Goal: Answer question/provide support

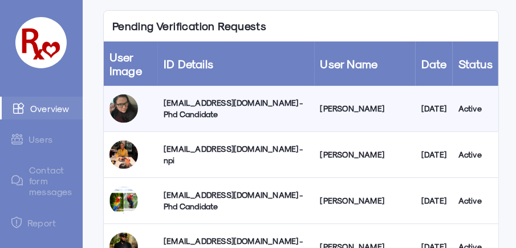
scroll to position [177, 0]
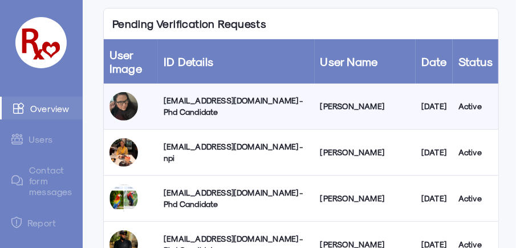
click at [195, 104] on div "[EMAIL_ADDRESS][DOMAIN_NAME] - Phd Candidate" at bounding box center [236, 106] width 145 height 23
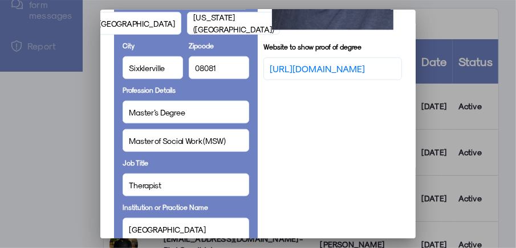
scroll to position [418, 0]
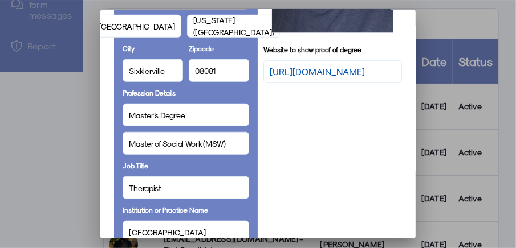
click at [330, 79] on link "[URL][DOMAIN_NAME]" at bounding box center [317, 72] width 95 height 14
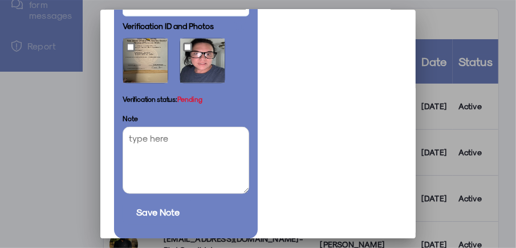
scroll to position [710, 0]
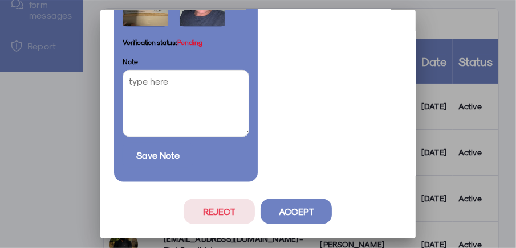
click at [198, 203] on button "Reject" at bounding box center [218, 211] width 71 height 25
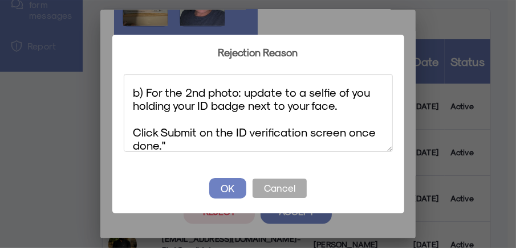
scroll to position [0, 0]
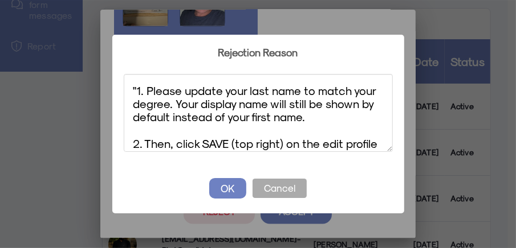
drag, startPoint x: 143, startPoint y: 142, endPoint x: 124, endPoint y: 87, distance: 58.9
click at [124, 87] on textarea ""1. Please update your last name to match your degree. Your display name will s…" at bounding box center [258, 113] width 269 height 78
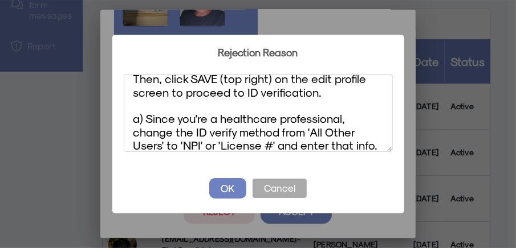
scroll to position [32, 0]
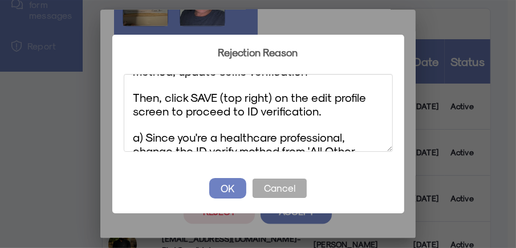
drag, startPoint x: 317, startPoint y: 115, endPoint x: 132, endPoint y: 99, distance: 186.4
click at [132, 99] on textarea "Change to healthcare professional verify method, update selfie verification The…" at bounding box center [258, 113] width 269 height 78
paste textarea "Update ID verify method as a healthcare professional From your Edit Profile scr…"
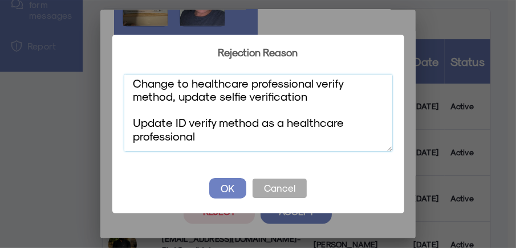
scroll to position [0, 0]
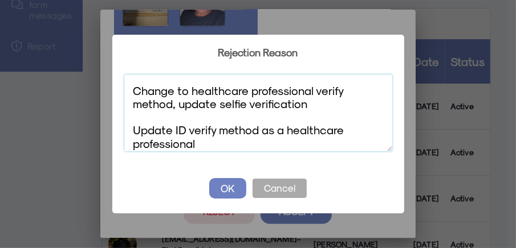
click at [205, 141] on textarea "Change to healthcare professional verify method, update selfie verification Upd…" at bounding box center [258, 113] width 269 height 78
drag, startPoint x: 154, startPoint y: 119, endPoint x: 133, endPoint y: 129, distance: 23.7
click at [133, 129] on textarea "Change to healthcare professional verify method, update selfie verification Upd…" at bounding box center [258, 113] width 269 height 78
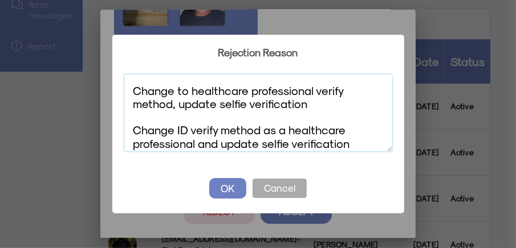
drag, startPoint x: 132, startPoint y: 128, endPoint x: 133, endPoint y: 88, distance: 39.9
click at [133, 88] on textarea "Change to healthcare professional verify method, update selfie verification Cha…" at bounding box center [258, 113] width 269 height 78
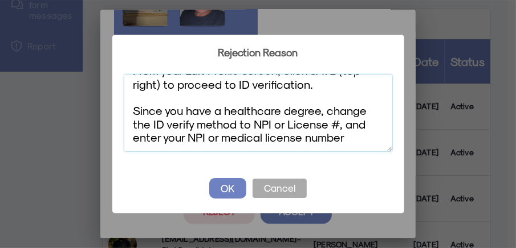
scroll to position [33, 0]
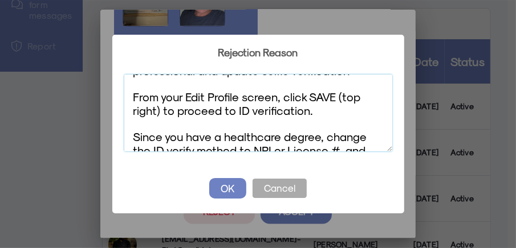
drag, startPoint x: 133, startPoint y: 134, endPoint x: 129, endPoint y: 99, distance: 36.2
click at [129, 99] on textarea "Change ID verify method as a healthcare professional and update selfie verifica…" at bounding box center [258, 113] width 269 height 78
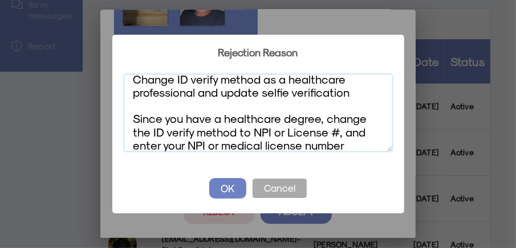
scroll to position [1, 0]
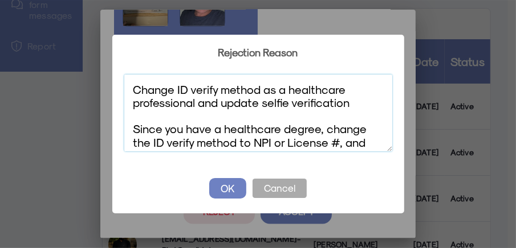
drag, startPoint x: 145, startPoint y: 130, endPoint x: 133, endPoint y: 127, distance: 13.0
click at [133, 127] on textarea "Change ID verify method as a healthcare professional and update selfie verifica…" at bounding box center [258, 113] width 269 height 78
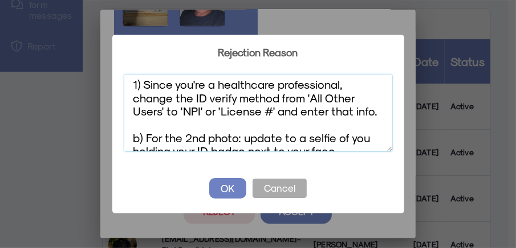
scroll to position [48, 0]
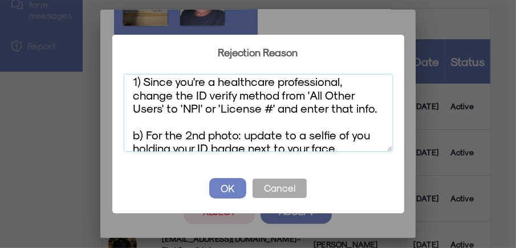
click at [375, 111] on textarea "Change ID verify method as a healthcare professional and update selfie verifica…" at bounding box center [258, 113] width 269 height 78
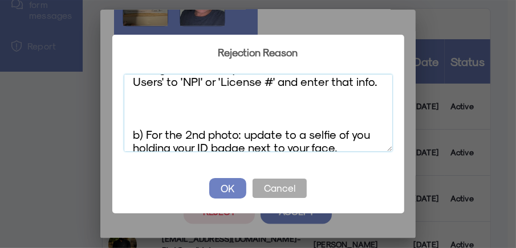
scroll to position [0, 0]
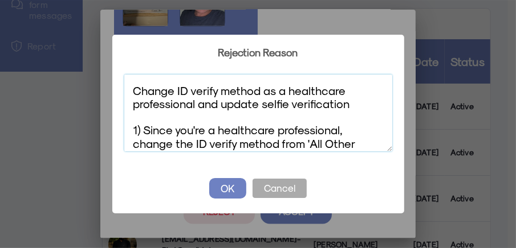
click at [350, 105] on textarea "Change ID verify method as a healthcare professional and update selfie verifica…" at bounding box center [258, 113] width 269 height 78
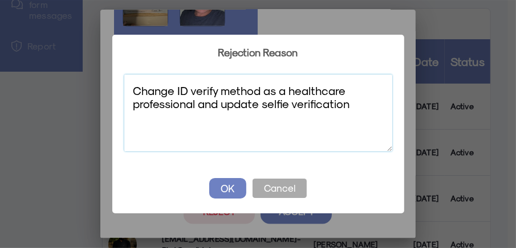
paste textarea "From your Edit Profile screen, click SAVE (top right) to proceed to ID verifica…"
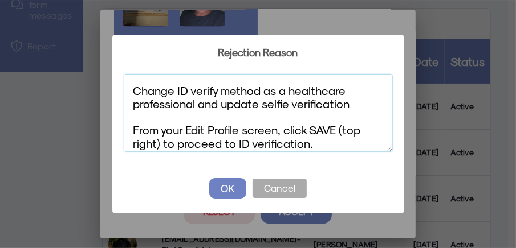
click at [135, 129] on textarea "Change ID verify method as a healthcare professional and update selfie verifica…" at bounding box center [258, 113] width 269 height 78
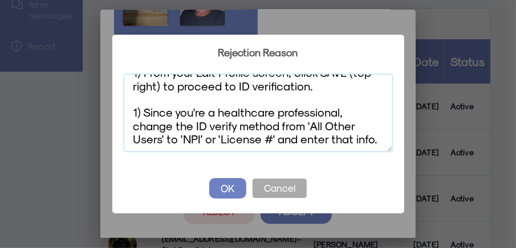
scroll to position [70, 0]
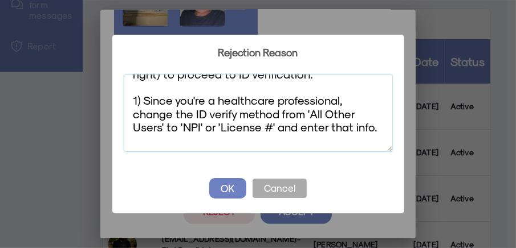
click at [145, 101] on textarea "Change ID verify method as a healthcare professional and update selfie verifica…" at bounding box center [258, 113] width 269 height 78
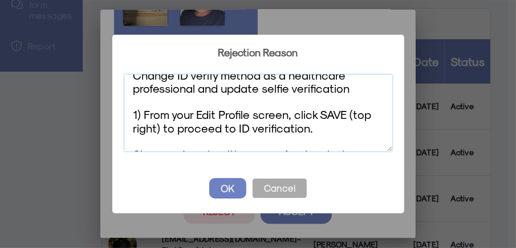
scroll to position [11, 0]
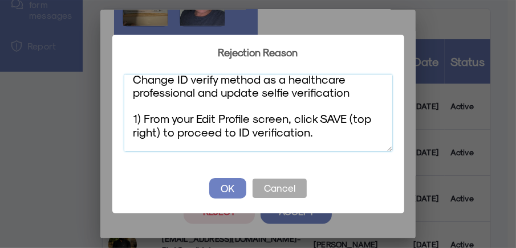
click at [144, 120] on textarea "Change ID verify method as a healthcare professional and update selfie verifica…" at bounding box center [258, 113] width 269 height 78
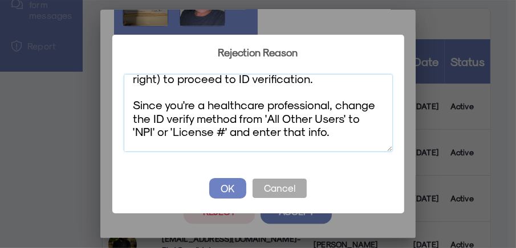
scroll to position [70, 0]
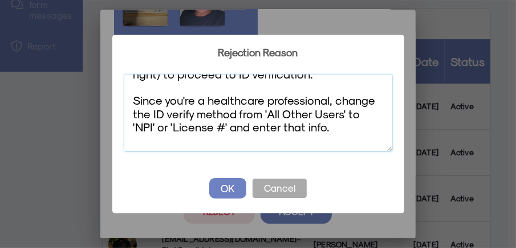
click at [134, 100] on textarea "Change ID verify method as a healthcare professional and update selfie verifica…" at bounding box center [258, 113] width 269 height 78
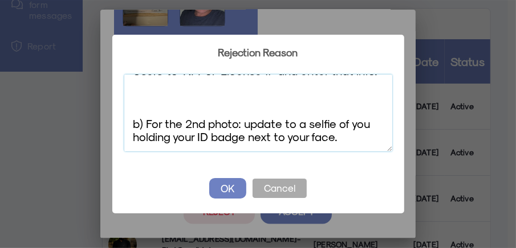
scroll to position [111, 0]
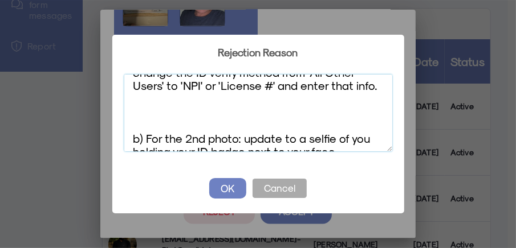
click at [146, 117] on textarea "Change ID verify method as a healthcare professional and update selfie verifica…" at bounding box center [258, 113] width 269 height 78
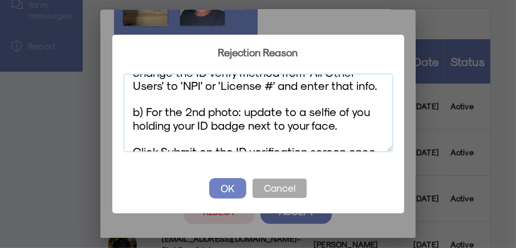
scroll to position [98, 0]
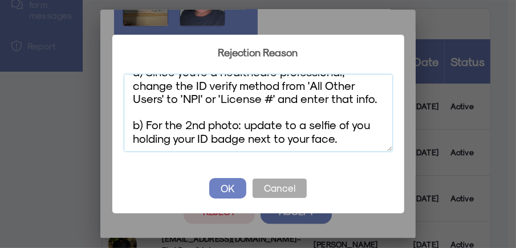
click at [209, 125] on textarea "Change ID verify method as a healthcare professional and update selfie verifica…" at bounding box center [258, 113] width 269 height 78
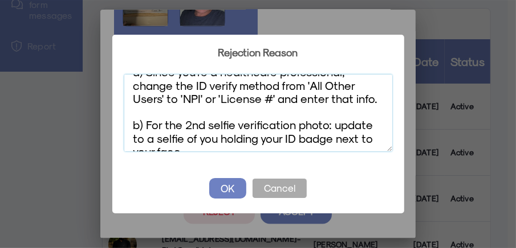
scroll to position [149, 0]
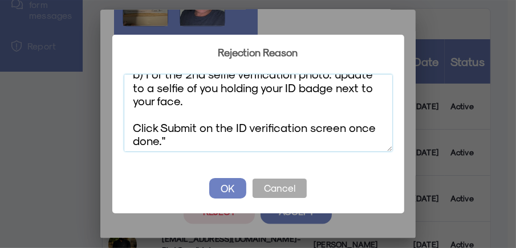
click at [167, 140] on textarea "Change ID verify method as a healthcare professional and update selfie verifica…" at bounding box center [258, 113] width 269 height 78
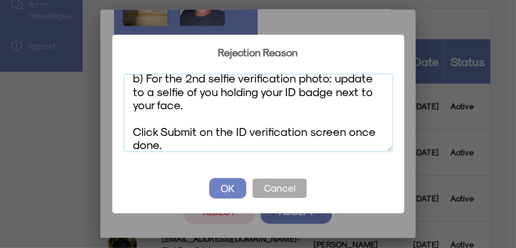
scroll to position [119, 0]
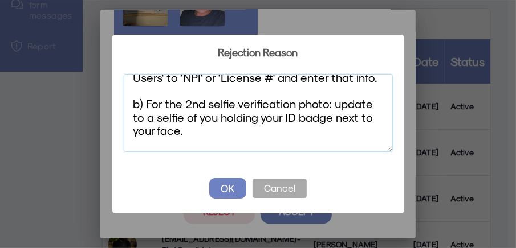
click at [329, 117] on textarea "Change ID verify method as a healthcare professional and update selfie verifica…" at bounding box center [258, 113] width 269 height 78
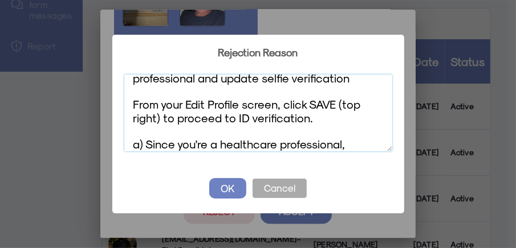
scroll to position [0, 0]
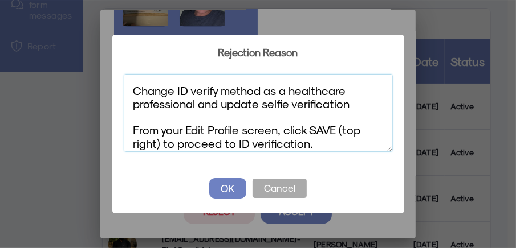
drag, startPoint x: 171, startPoint y: 138, endPoint x: 271, endPoint y: 97, distance: 108.3
click at [62, 53] on div "? ! i Rejection Reason × Change ID verify method as a healthcare professional a…" at bounding box center [258, 124] width 516 height 248
paste textarea "change to verify healthcare prof, both verification photos"
type textarea "change to verify healthcare prof, both verification photos"
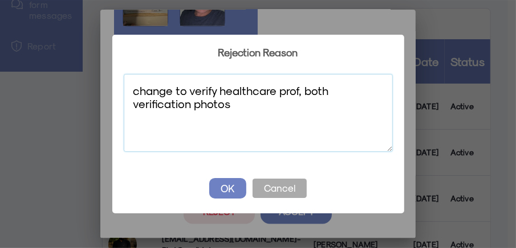
drag, startPoint x: 202, startPoint y: 92, endPoint x: 112, endPoint y: 81, distance: 90.7
click at [112, 81] on div "? ! i Rejection Reason × change to verify healthcare prof, both verification ph…" at bounding box center [258, 124] width 292 height 178
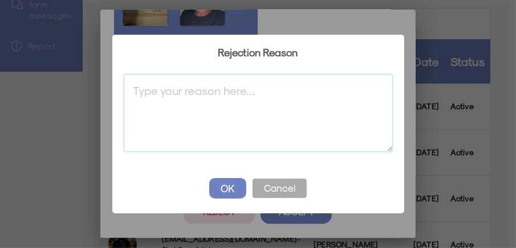
paste textarea ""Change ID verify method and update selfie verification From your Edit Profile …"
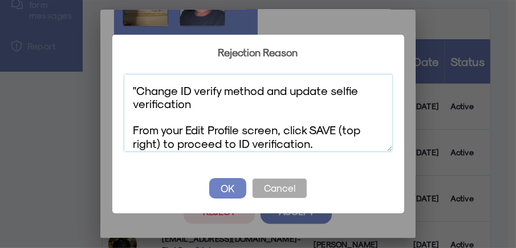
click at [138, 91] on textarea ""Change ID verify method and update selfie verification From your Edit Profile …" at bounding box center [258, 113] width 269 height 78
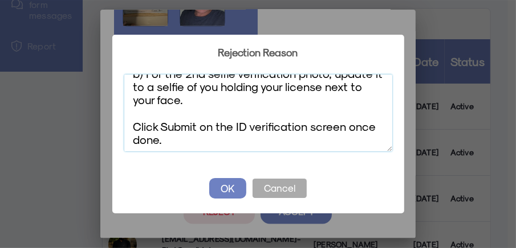
scroll to position [164, 0]
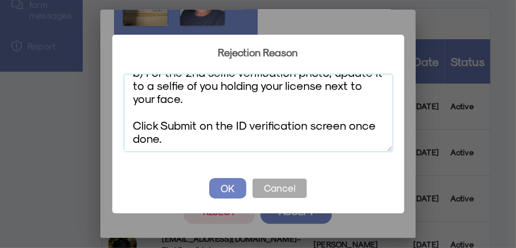
type textarea "Change ID verify method and update selfie verification From your Edit Profile s…"
click at [227, 183] on button "OK" at bounding box center [227, 188] width 37 height 21
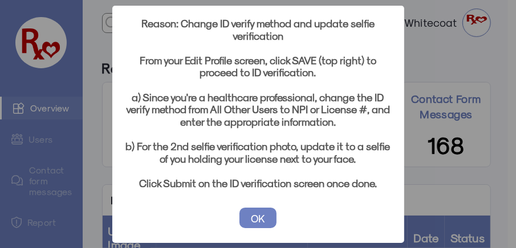
scroll to position [177, 0]
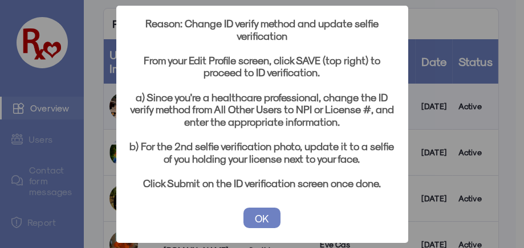
click at [252, 215] on button "OK" at bounding box center [261, 218] width 37 height 21
